Goal: Information Seeking & Learning: Learn about a topic

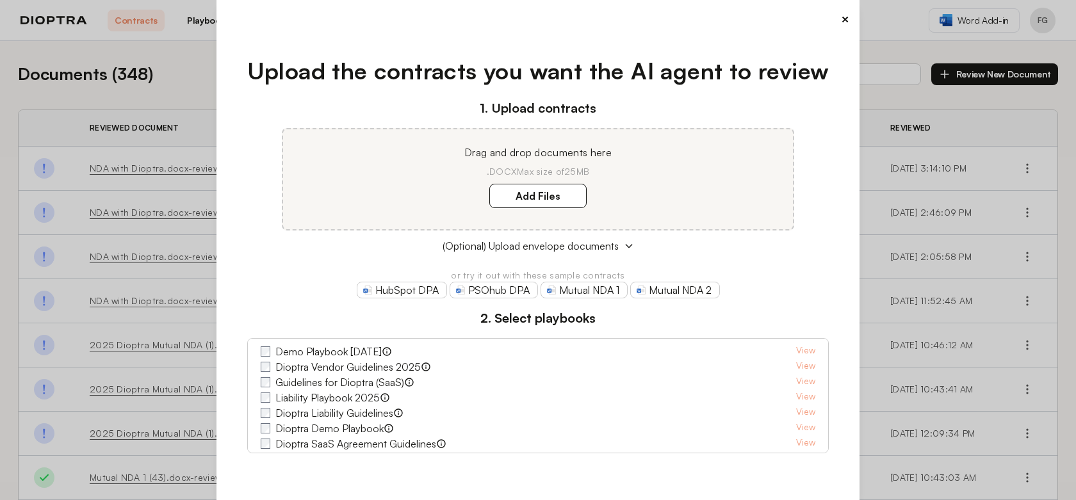
click at [169, 108] on div "× Upload the contracts you want the AI agent to review 1. Upload contracts Drag…" at bounding box center [538, 250] width 1076 height 500
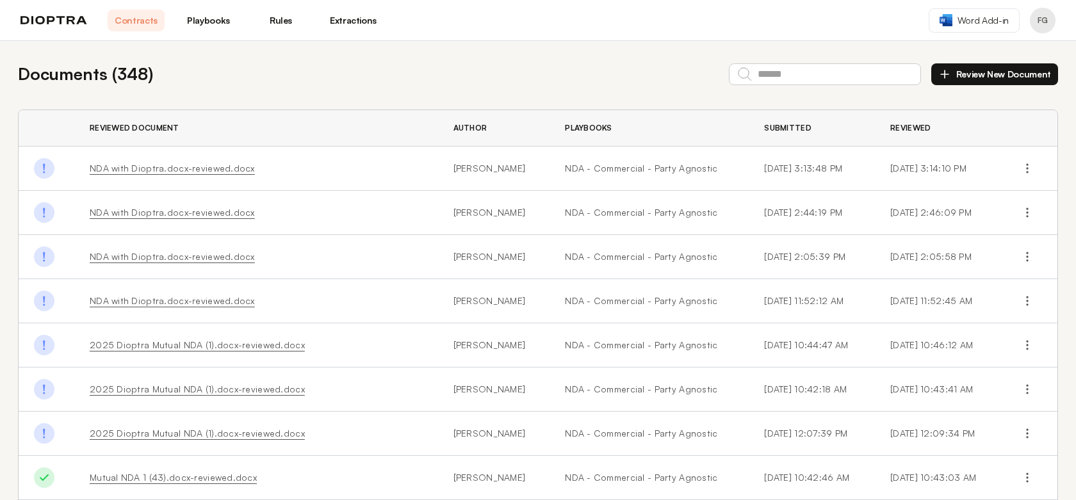
click at [359, 24] on link "Extractions" at bounding box center [353, 21] width 57 height 22
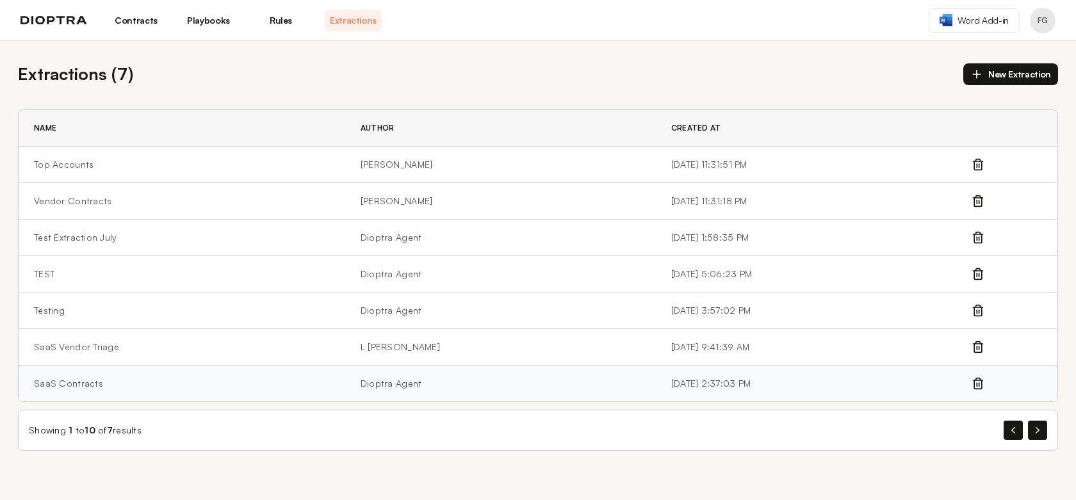
click at [121, 373] on td "SaaS Contracts" at bounding box center [182, 384] width 327 height 36
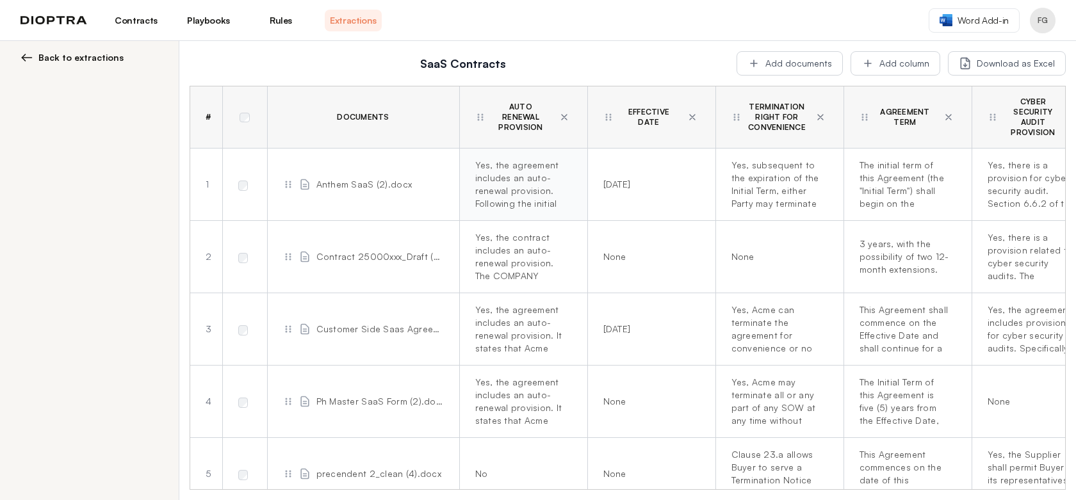
click at [522, 170] on div "Yes, the agreement includes an auto-renewal provision. Following the initial te…" at bounding box center [521, 184] width 92 height 51
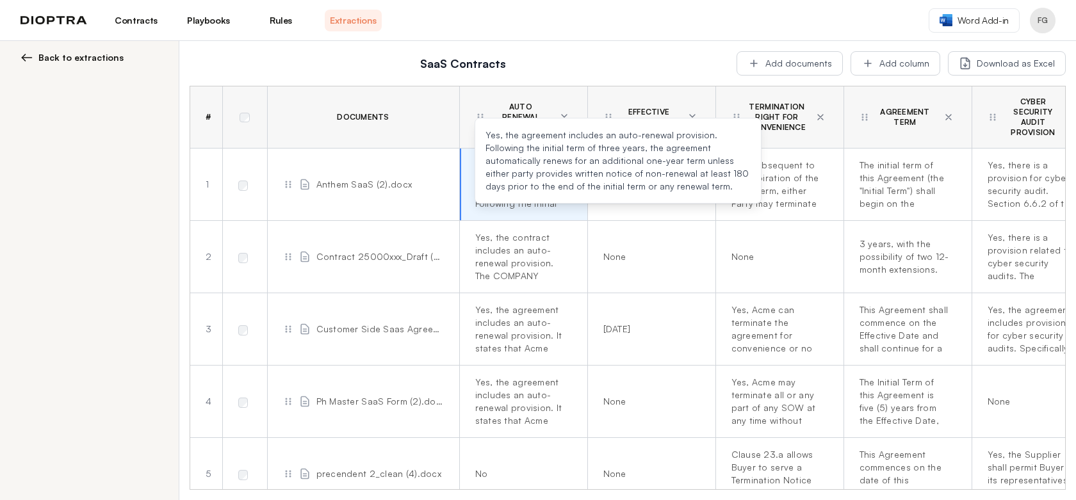
click at [613, 49] on div "SaaS Contracts Add documents Add column Download as Excel # Documents Auto Rene…" at bounding box center [627, 270] width 896 height 459
